Goal: Transaction & Acquisition: Purchase product/service

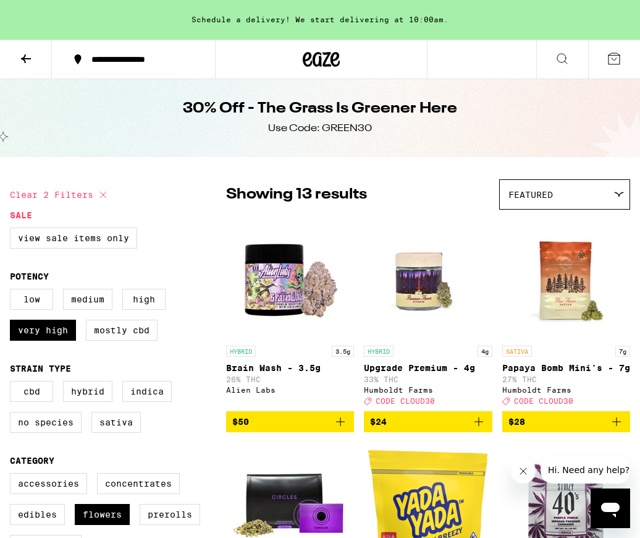
scroll to position [2, 0]
click at [23, 59] on icon at bounding box center [26, 58] width 10 height 9
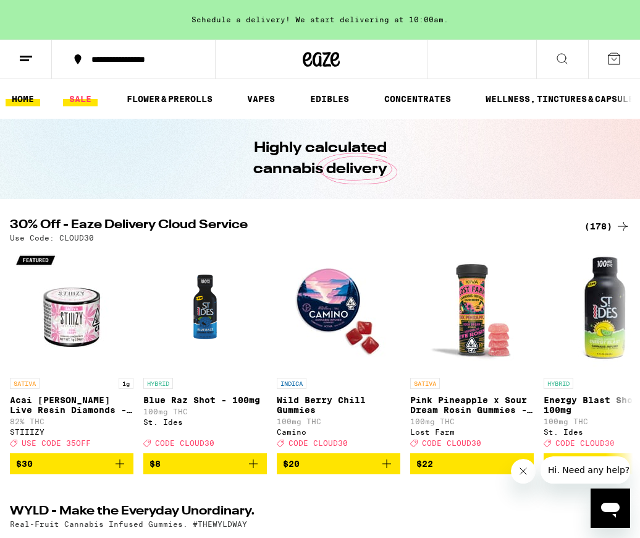
click at [82, 102] on link "SALE" at bounding box center [80, 98] width 35 height 15
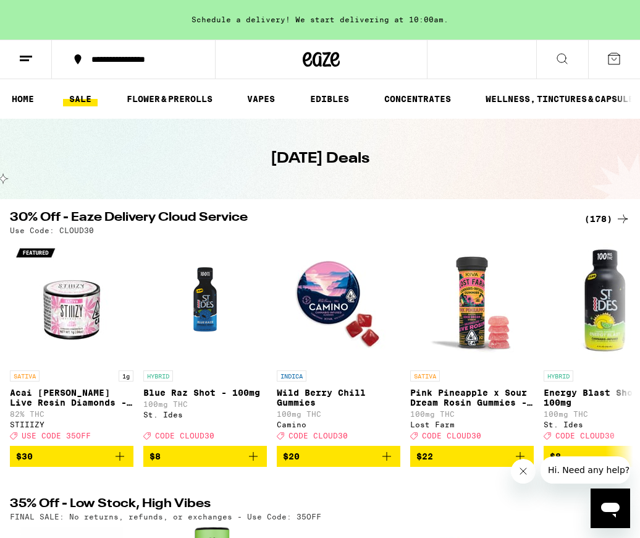
click at [594, 214] on div "(178)" at bounding box center [607, 218] width 46 height 15
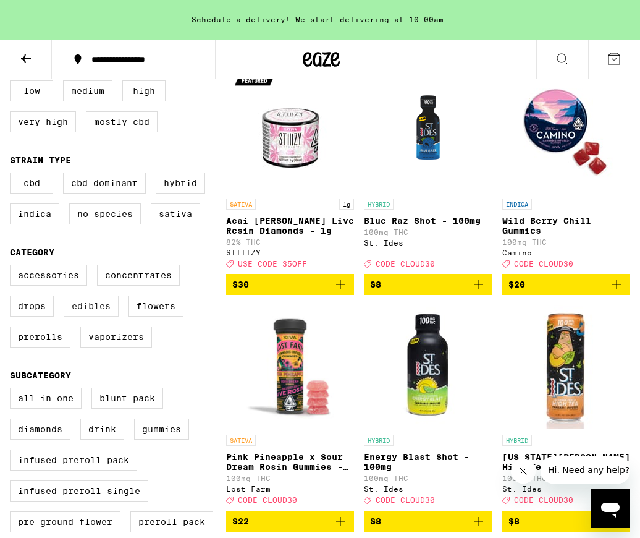
scroll to position [150, 0]
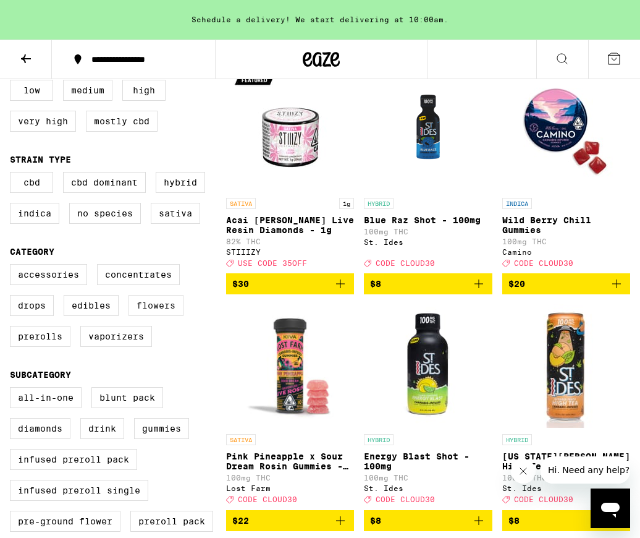
click at [157, 315] on label "Flowers" at bounding box center [156, 305] width 55 height 21
click at [13, 266] on input "Flowers" at bounding box center [12, 266] width 1 height 1
checkbox input "true"
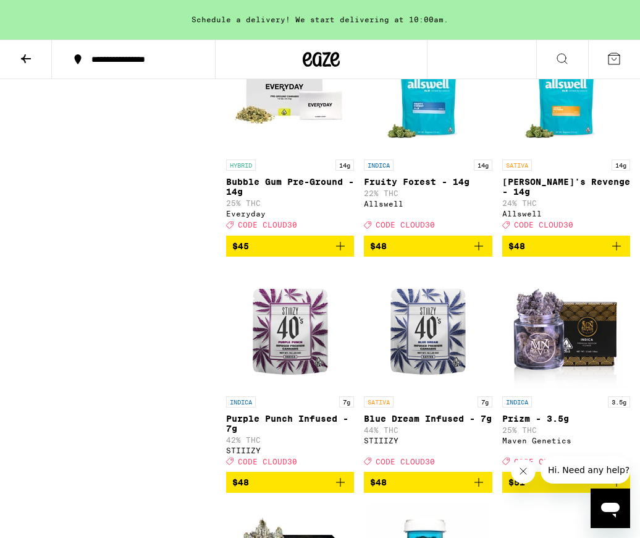
scroll to position [1368, 0]
